Goal: Task Accomplishment & Management: Use online tool/utility

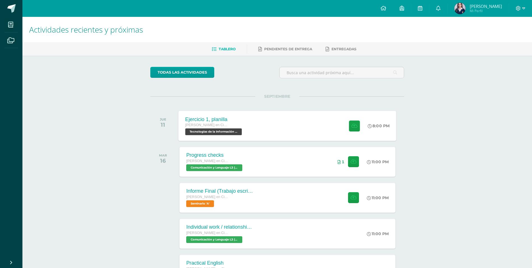
click at [336, 126] on div "Ejercicio 1, planilla [PERSON_NAME] en Ciencias y Letras Tecnologías de la Info…" at bounding box center [288, 126] width 218 height 30
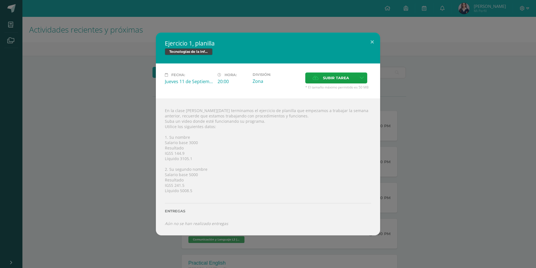
click at [434, 127] on div "Ejercicio 1, planilla Tecnologías de la Información y la Comunicación 5 Fecha: …" at bounding box center [268, 134] width 532 height 203
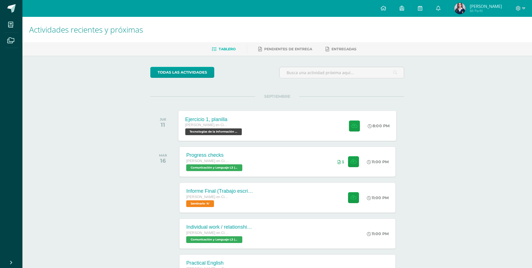
click at [256, 129] on div "Ejercicio 1, planilla [PERSON_NAME] en Ciencias y Letras Tecnologías de la Info…" at bounding box center [288, 126] width 218 height 30
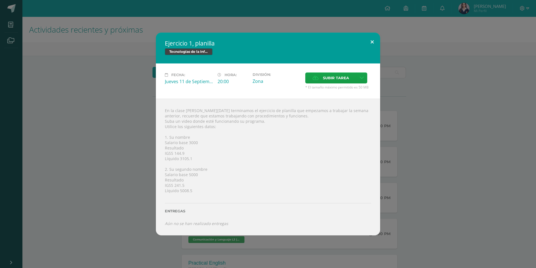
click at [368, 44] on button at bounding box center [372, 42] width 16 height 19
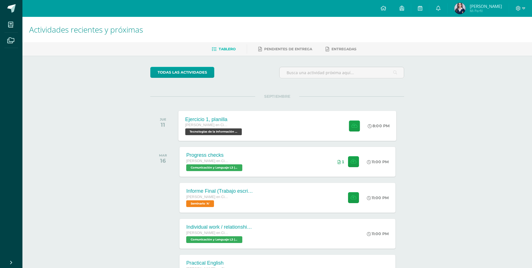
click at [239, 115] on div "Ejercicio 1, planilla [PERSON_NAME] en Ciencias y Letras Tecnologías de la Info…" at bounding box center [215, 126] width 72 height 30
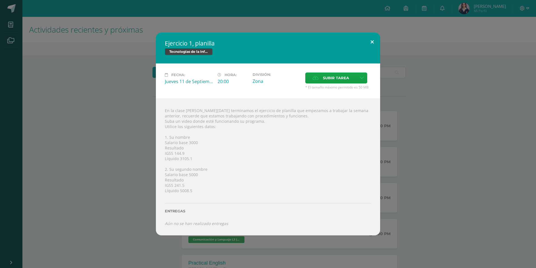
click at [377, 43] on button at bounding box center [372, 42] width 16 height 19
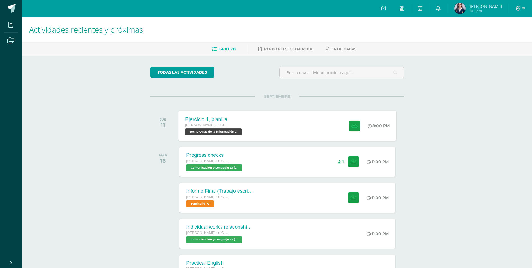
click at [256, 124] on div "Ejercicio 1, planilla [PERSON_NAME] en Ciencias y Letras Tecnologías de la Info…" at bounding box center [288, 126] width 218 height 30
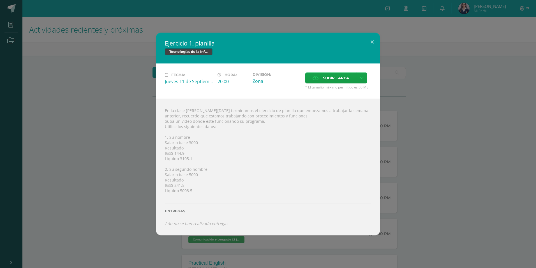
click at [302, 157] on div "En la clase [PERSON_NAME][DATE] terminamos el ejercicio de planilla que empezam…" at bounding box center [268, 166] width 224 height 137
click at [243, 139] on div "En la clase [PERSON_NAME][DATE] terminamos el ejercicio de planilla que empezam…" at bounding box center [268, 166] width 224 height 137
click at [358, 79] on link at bounding box center [362, 77] width 11 height 11
click at [428, 96] on div "Ejercicio 1, planilla Tecnologías de la Información y la Comunicación 5 Fecha: …" at bounding box center [268, 134] width 532 height 203
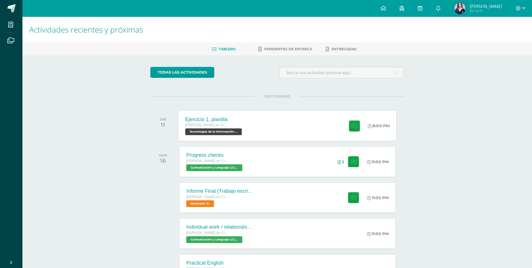
click at [297, 120] on div "Ejercicio 1, planilla [PERSON_NAME] en Ciencias y Letras Tecnologías de la Info…" at bounding box center [288, 126] width 218 height 30
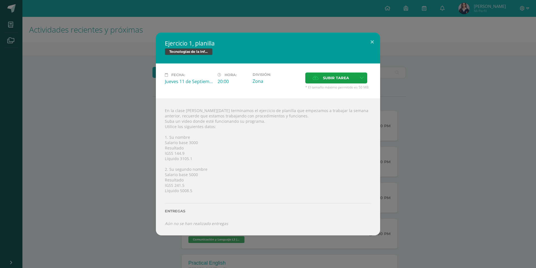
click at [456, 119] on div "Ejercicio 1, planilla Tecnologías de la Información y la Comunicación 5 Fecha: …" at bounding box center [268, 134] width 532 height 203
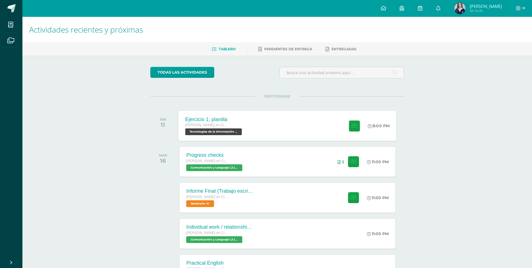
click at [265, 121] on div "Ejercicio 1, planilla [PERSON_NAME] en Ciencias y Letras Tecnologías de la Info…" at bounding box center [288, 126] width 218 height 30
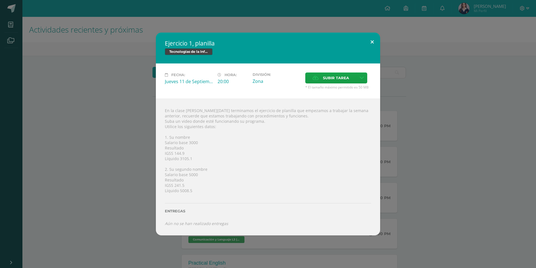
click at [379, 41] on button at bounding box center [372, 42] width 16 height 19
